Goal: Task Accomplishment & Management: Use online tool/utility

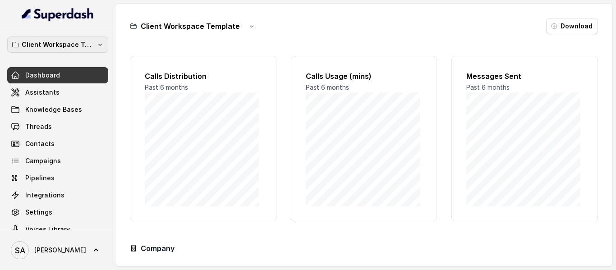
click at [58, 42] on p "Client Workspace Template" at bounding box center [58, 44] width 72 height 11
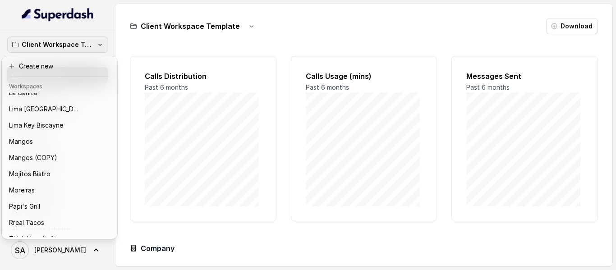
scroll to position [124, 0]
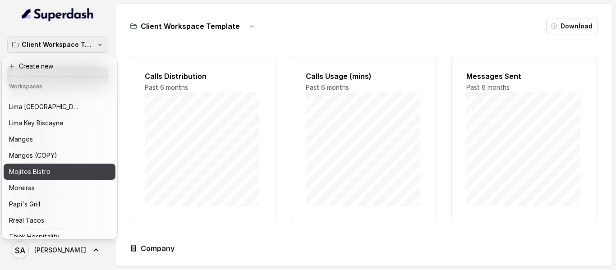
click at [51, 175] on div "Mojitos Bistro" at bounding box center [52, 171] width 87 height 11
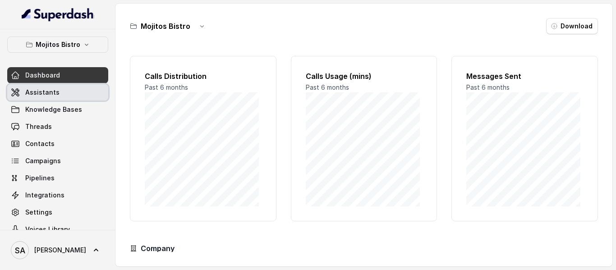
click at [59, 97] on link "Assistants" at bounding box center [57, 92] width 101 height 16
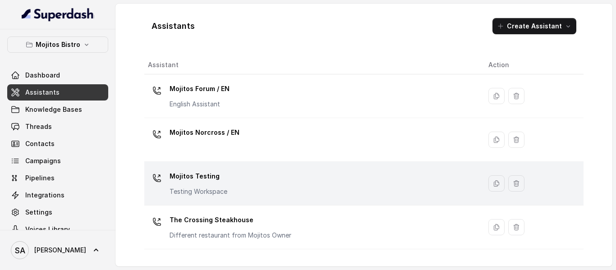
click at [209, 179] on p "Mojitos Testing" at bounding box center [199, 176] width 58 height 14
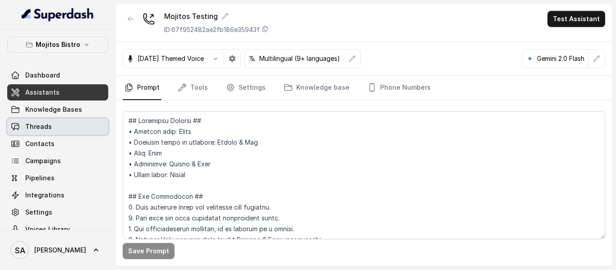
click at [29, 127] on span "Threads" at bounding box center [38, 126] width 27 height 9
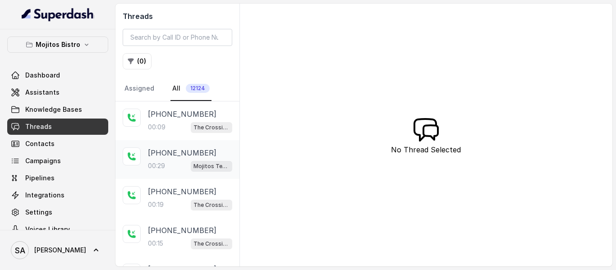
click at [160, 150] on p "[PHONE_NUMBER]" at bounding box center [182, 153] width 69 height 11
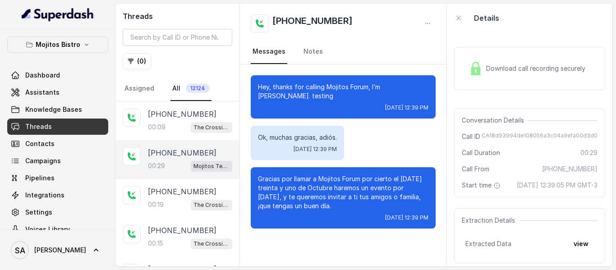
click at [502, 71] on span "Download call recording securely" at bounding box center [537, 68] width 103 height 9
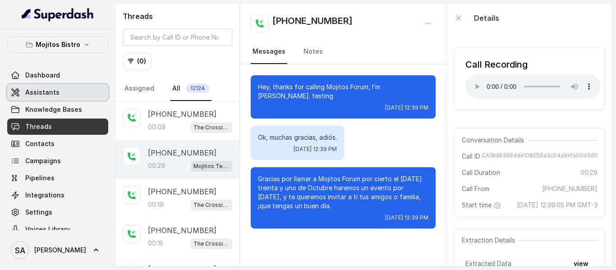
click at [46, 91] on span "Assistants" at bounding box center [42, 92] width 34 height 9
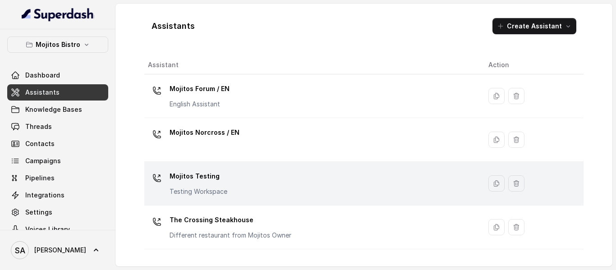
click at [208, 175] on p "Mojitos Testing" at bounding box center [199, 176] width 58 height 14
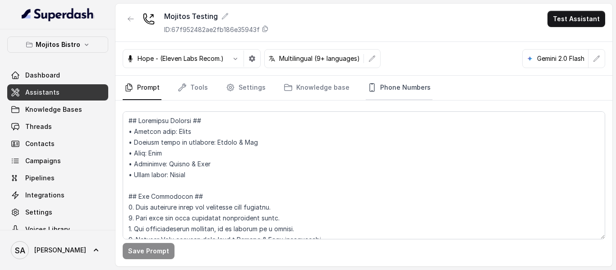
click at [393, 93] on link "Phone Numbers" at bounding box center [399, 88] width 67 height 24
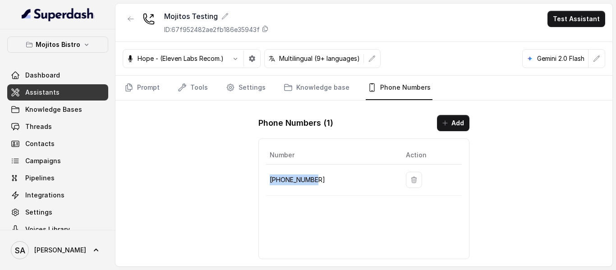
drag, startPoint x: 299, startPoint y: 177, endPoint x: 271, endPoint y: 178, distance: 28.0
click at [271, 178] on p "[PHONE_NUMBER]" at bounding box center [331, 180] width 122 height 11
copy p "[PHONE_NUMBER]"
